Goal: Task Accomplishment & Management: Manage account settings

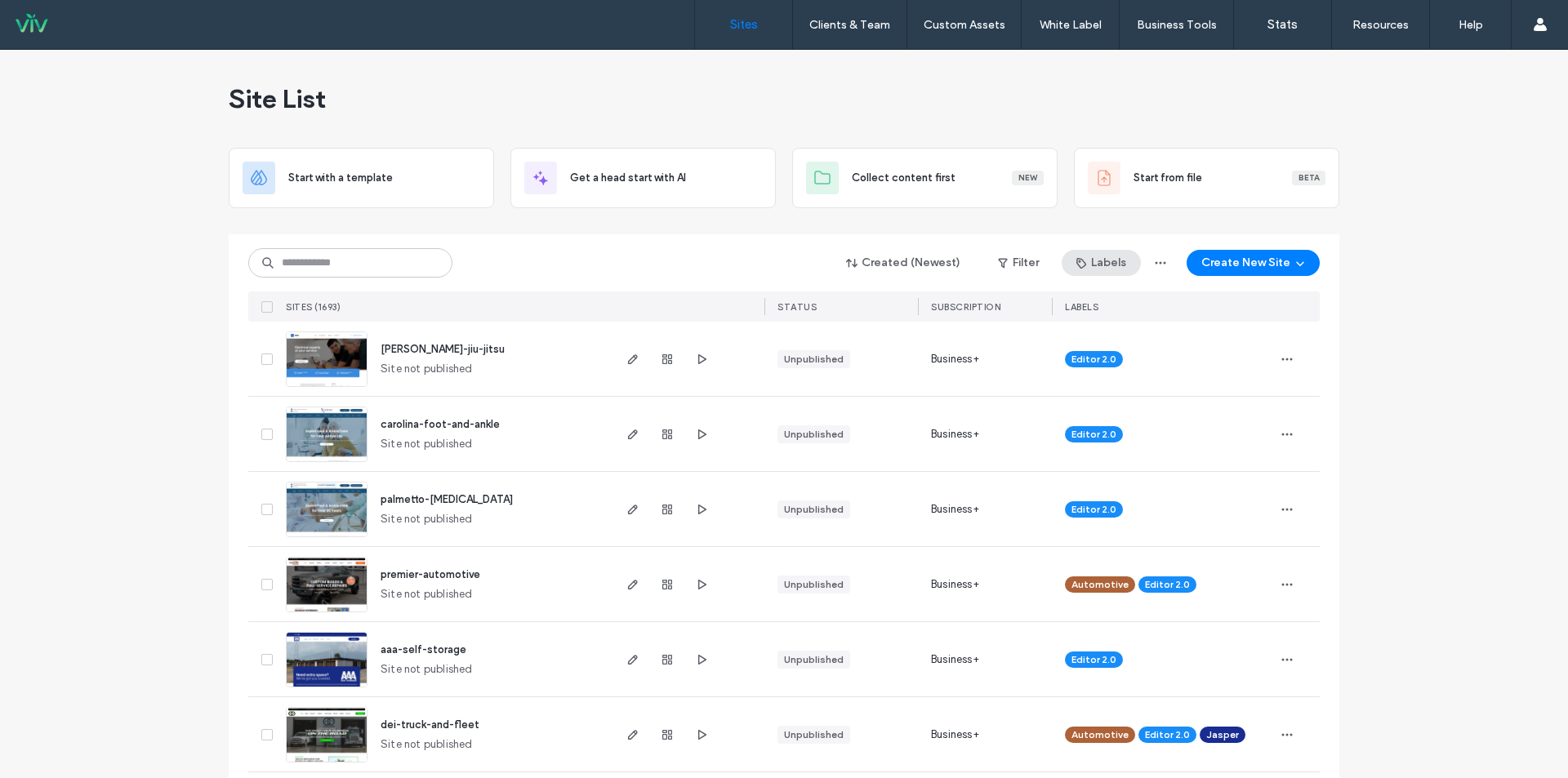
click at [1090, 262] on button "Labels" at bounding box center [1101, 263] width 79 height 26
click at [1287, 430] on icon "button" at bounding box center [1287, 434] width 13 height 13
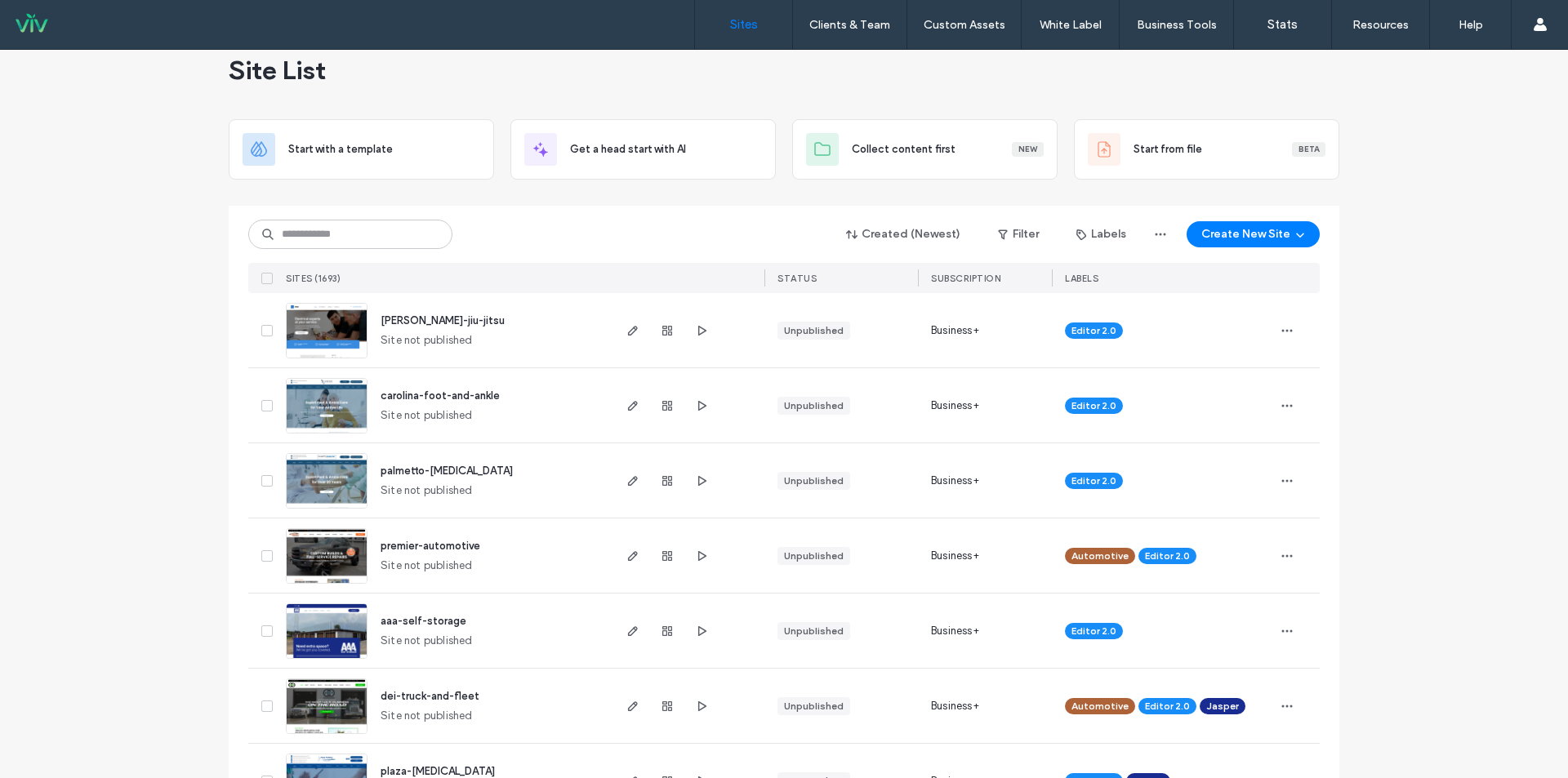
scroll to position [0, 0]
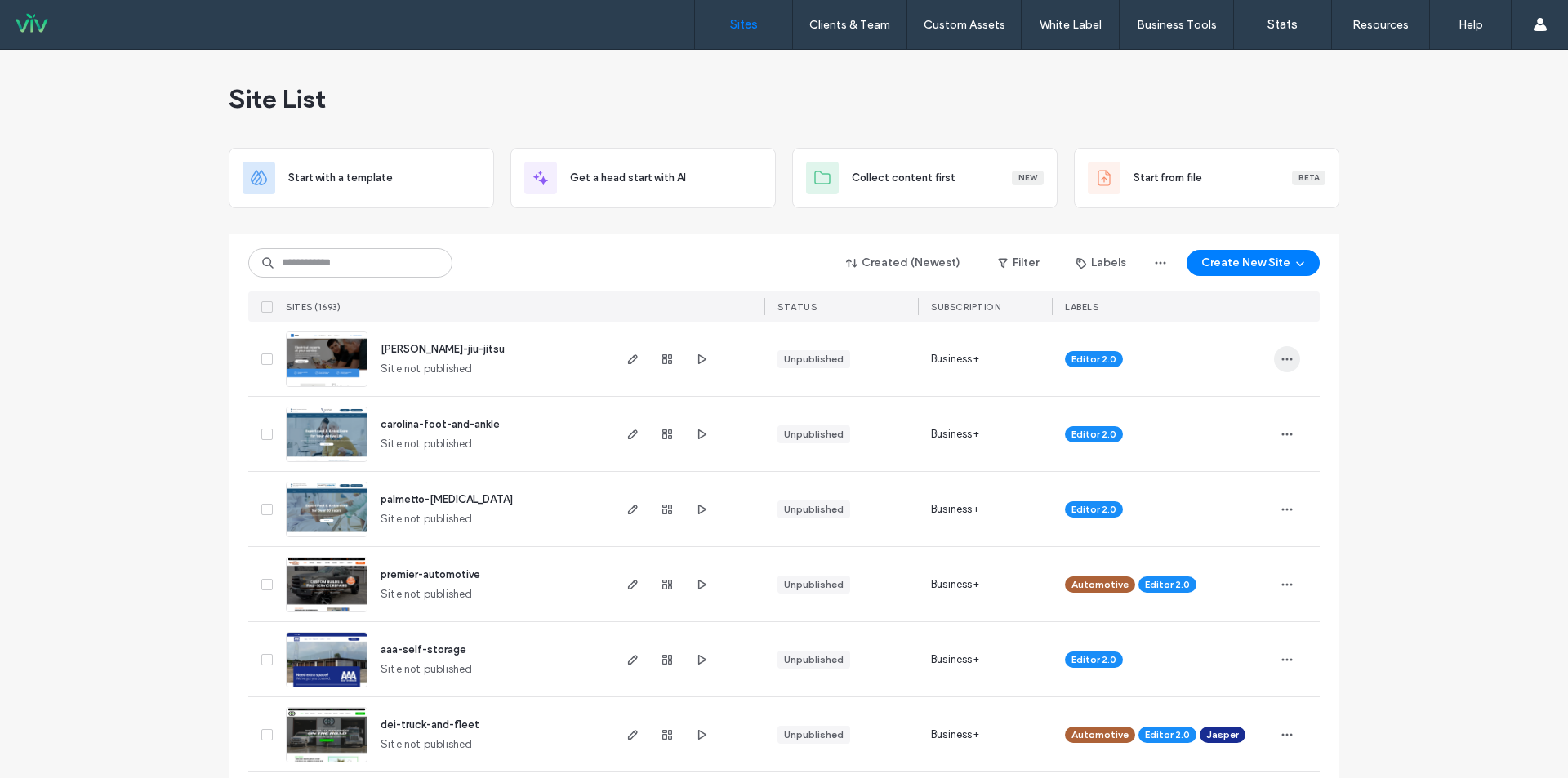
click at [1280, 354] on icon "button" at bounding box center [1287, 360] width 13 height 13
click at [1099, 260] on button "Labels" at bounding box center [1101, 263] width 79 height 26
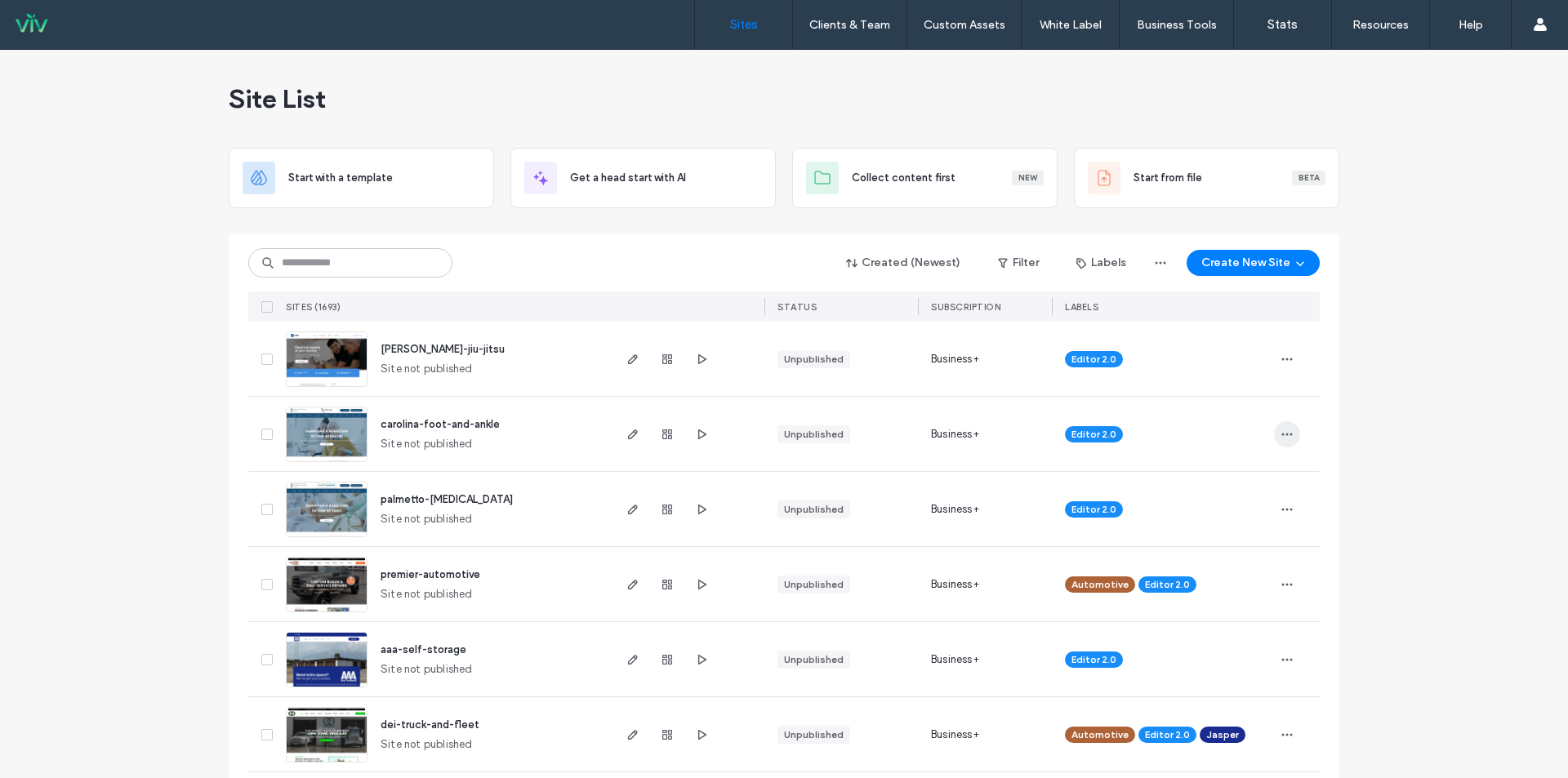
click at [1281, 431] on icon "button" at bounding box center [1287, 434] width 13 height 13
click at [1227, 569] on span "Assign Label" at bounding box center [1208, 570] width 60 height 17
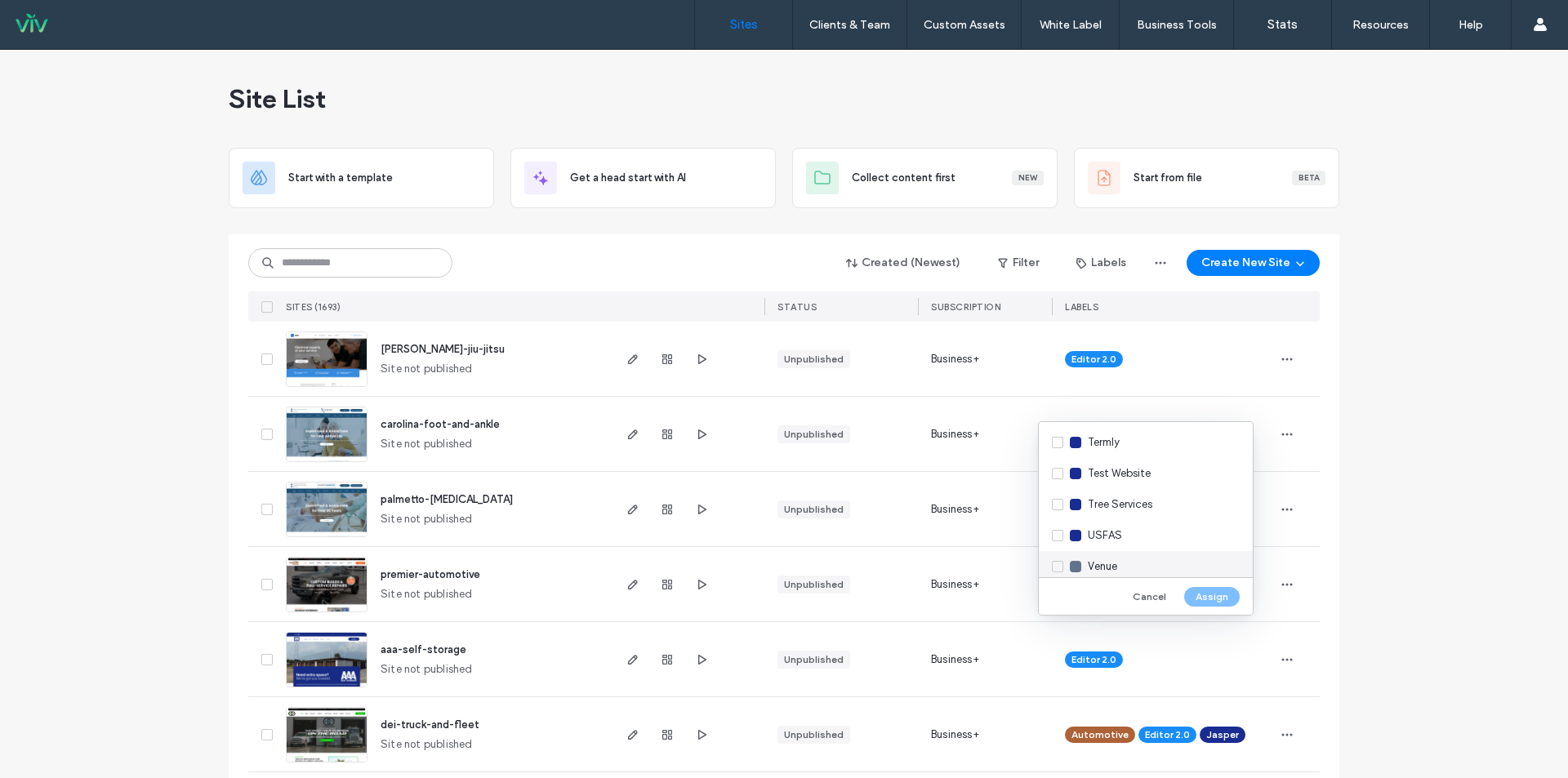
scroll to position [2248, 0]
click at [1059, 491] on div "USFAS" at bounding box center [1146, 493] width 214 height 31
click at [1214, 599] on button "Assign" at bounding box center [1212, 596] width 55 height 19
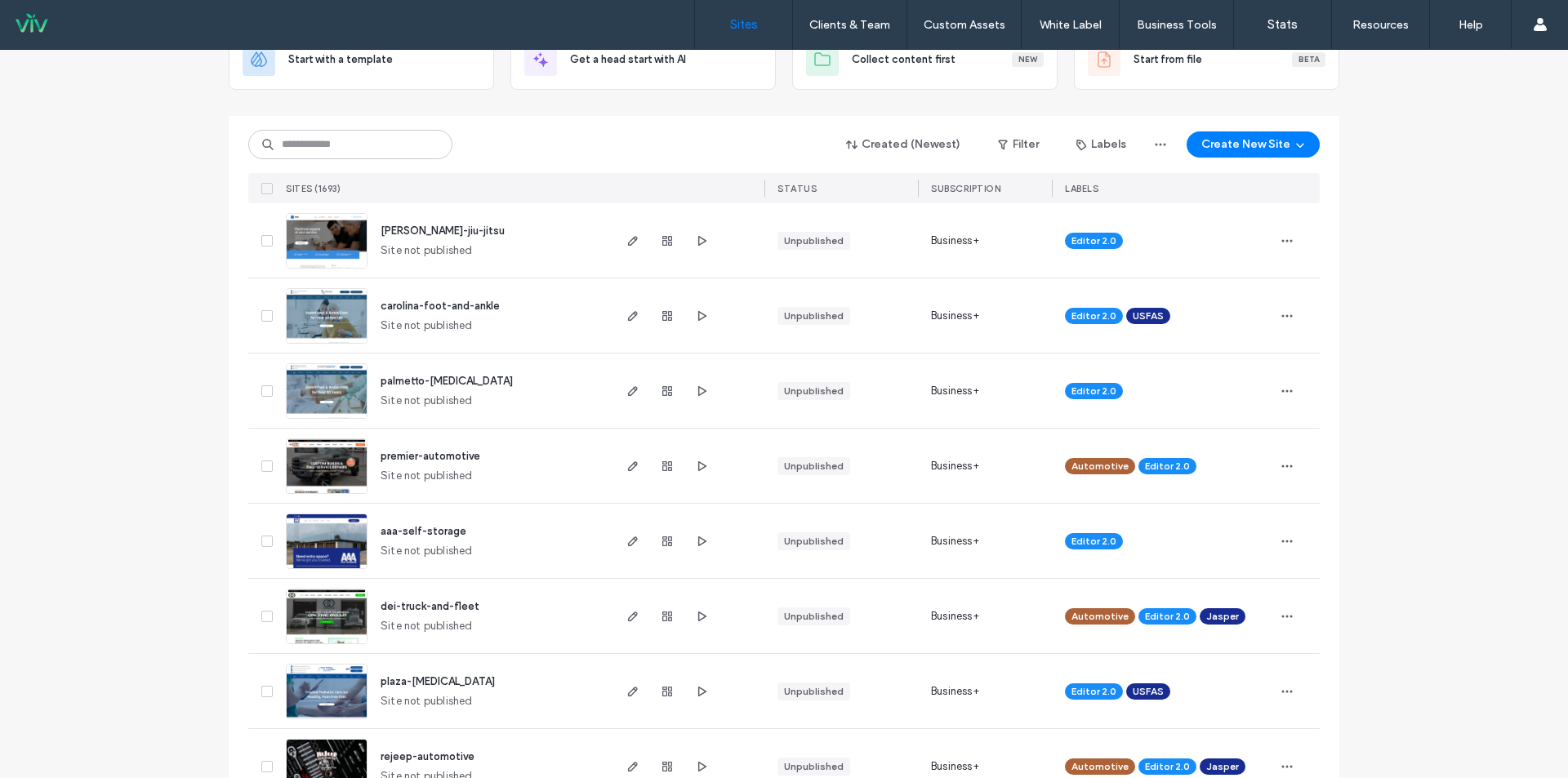
scroll to position [164, 0]
